Goal: Transaction & Acquisition: Purchase product/service

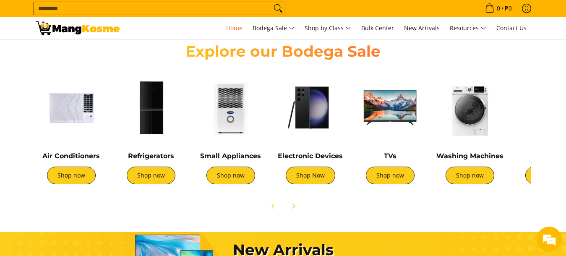
scroll to position [0, 333]
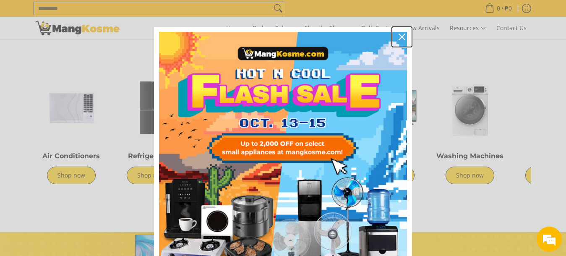
click at [398, 38] on icon "close icon" at bounding box center [401, 37] width 7 height 7
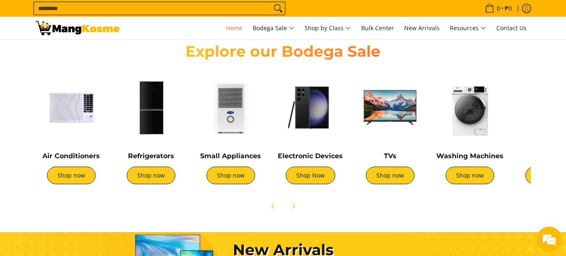
scroll to position [0, 12]
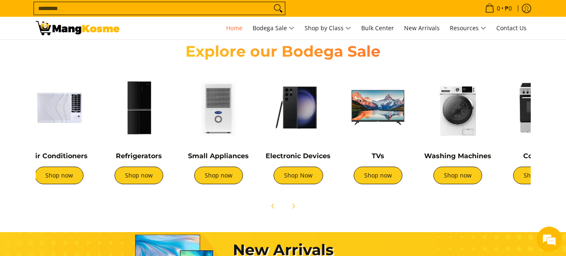
drag, startPoint x: 461, startPoint y: 181, endPoint x: 409, endPoint y: 230, distance: 71.8
drag, startPoint x: 484, startPoint y: 201, endPoint x: 440, endPoint y: 203, distance: 44.1
click at [440, 203] on div at bounding box center [283, 206] width 495 height 18
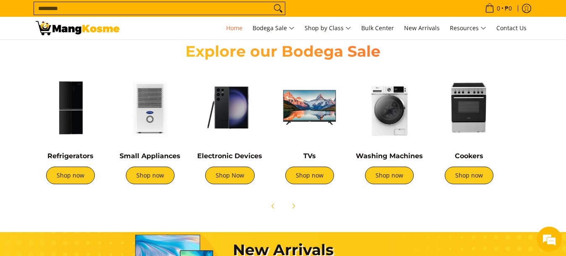
scroll to position [0, 80]
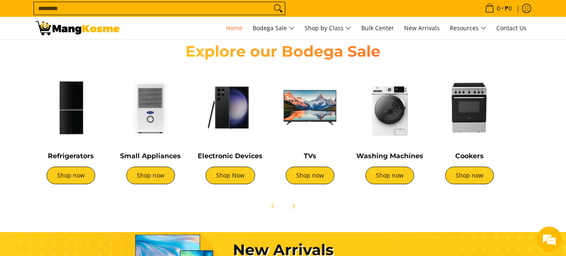
drag, startPoint x: 418, startPoint y: 174, endPoint x: 350, endPoint y: 170, distance: 68.1
click at [350, 170] on div "Washing Machines Shop now" at bounding box center [390, 130] width 80 height 125
click at [477, 179] on link "Shop now" at bounding box center [469, 176] width 49 height 18
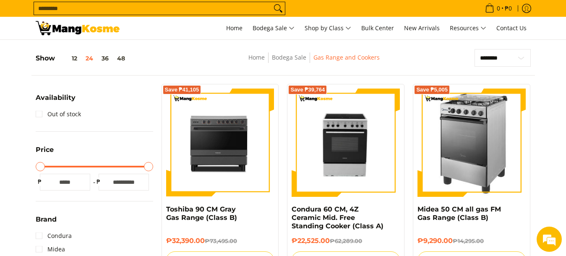
scroll to position [84, 0]
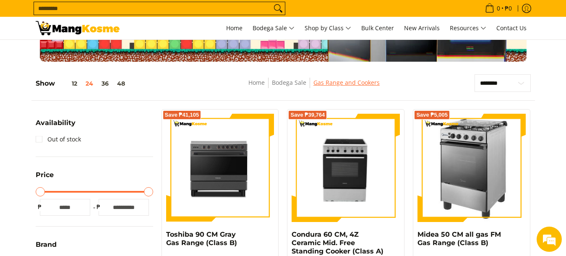
click at [327, 81] on link "Gas Range and Cookers" at bounding box center [346, 82] width 66 height 8
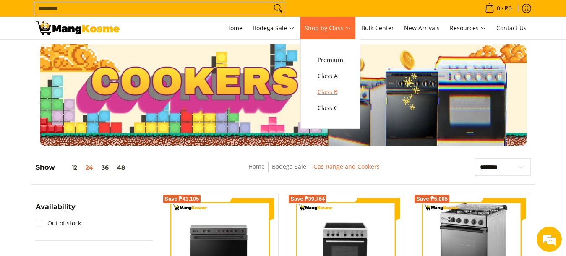
click at [324, 88] on span "Class B" at bounding box center [331, 92] width 26 height 10
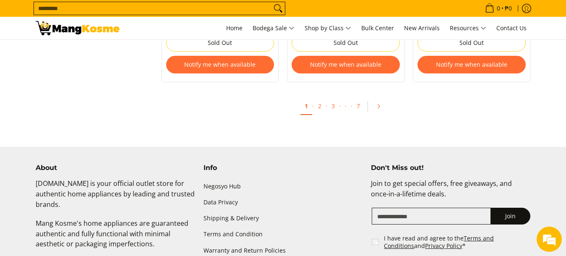
scroll to position [1846, 0]
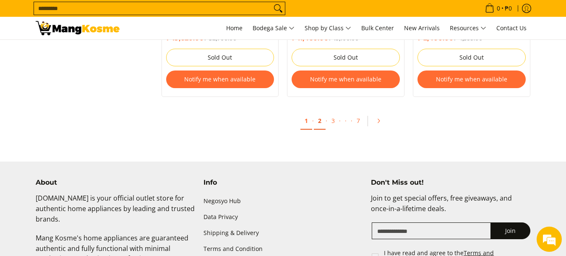
click at [322, 120] on link "2" at bounding box center [320, 120] width 12 height 17
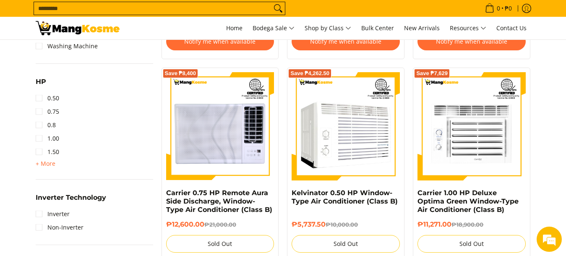
scroll to position [503, 0]
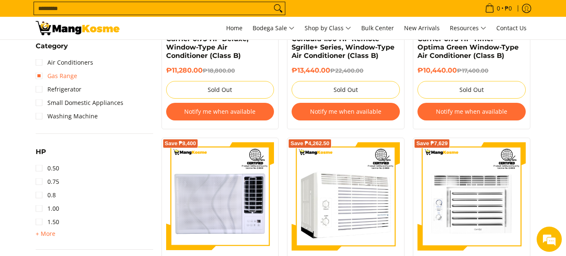
click at [60, 76] on link "Gas Range" at bounding box center [57, 75] width 42 height 13
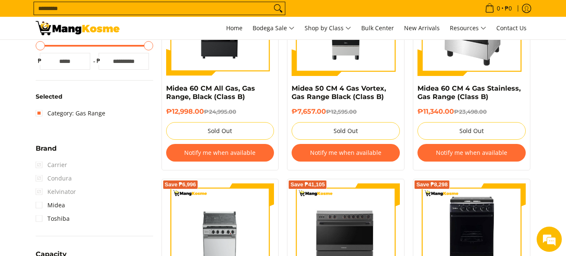
scroll to position [286, 0]
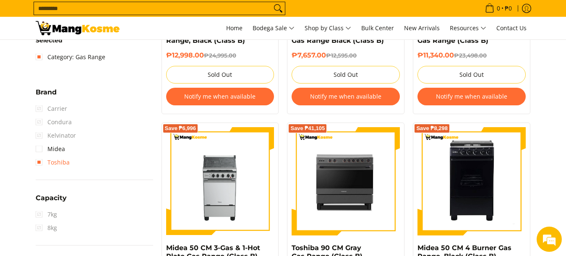
click at [64, 164] on link "Toshiba" at bounding box center [53, 162] width 34 height 13
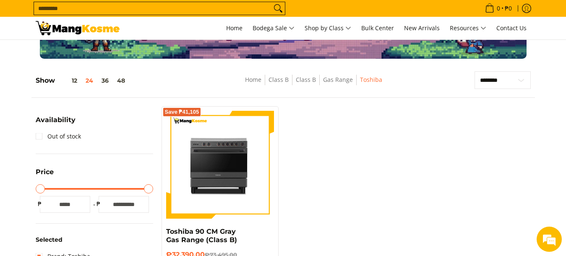
scroll to position [34, 0]
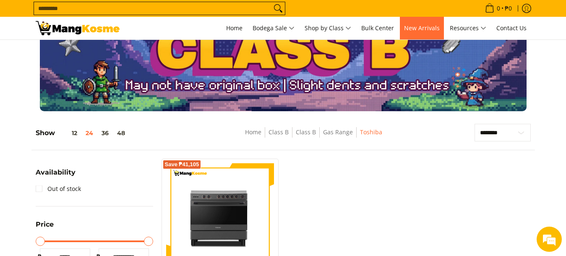
click at [422, 30] on span "New Arrivals" at bounding box center [422, 28] width 36 height 8
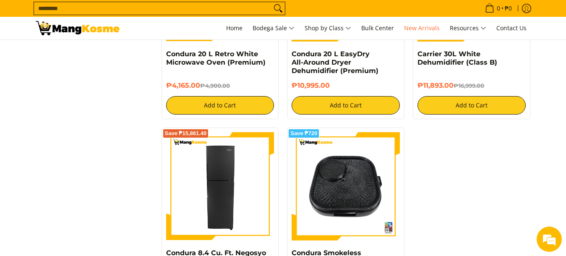
scroll to position [1468, 0]
